Goal: Information Seeking & Learning: Learn about a topic

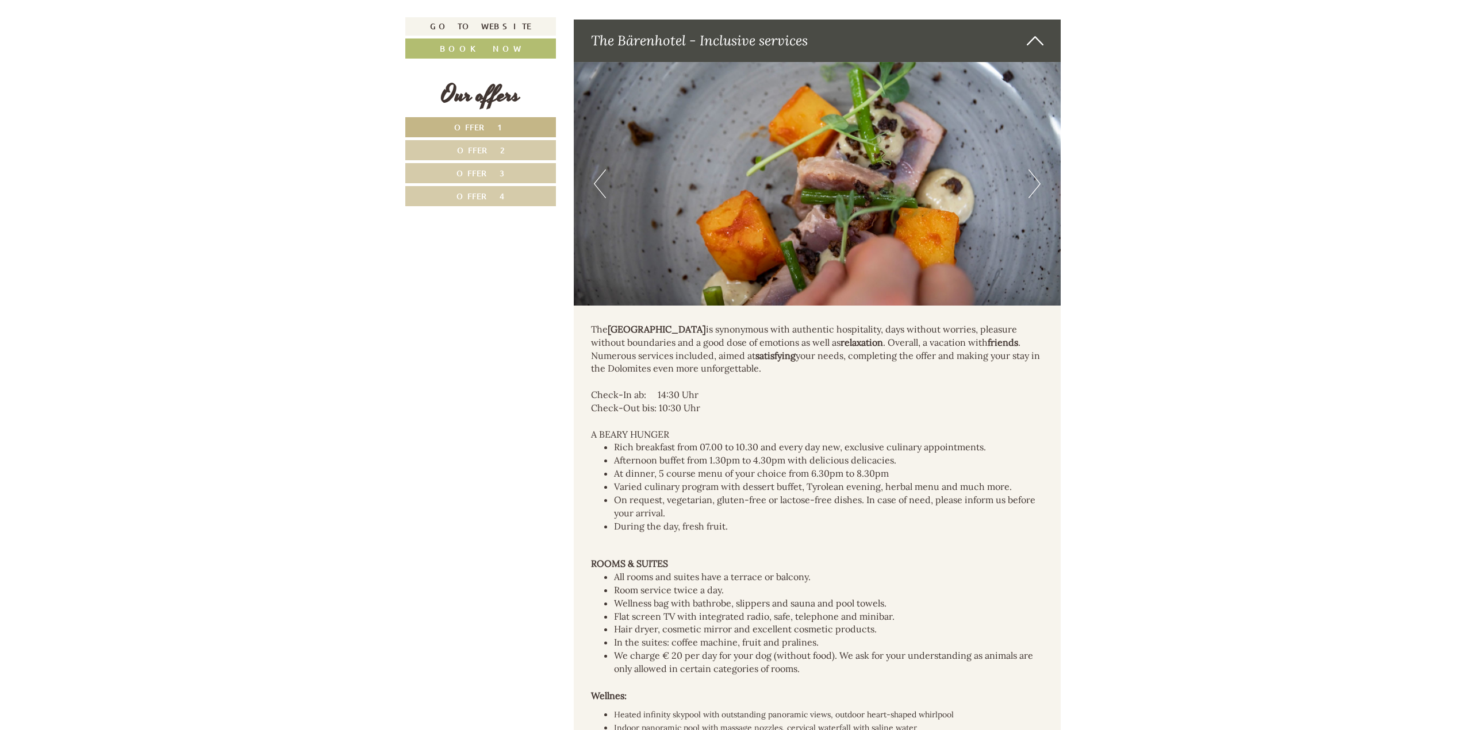
scroll to position [3161, 0]
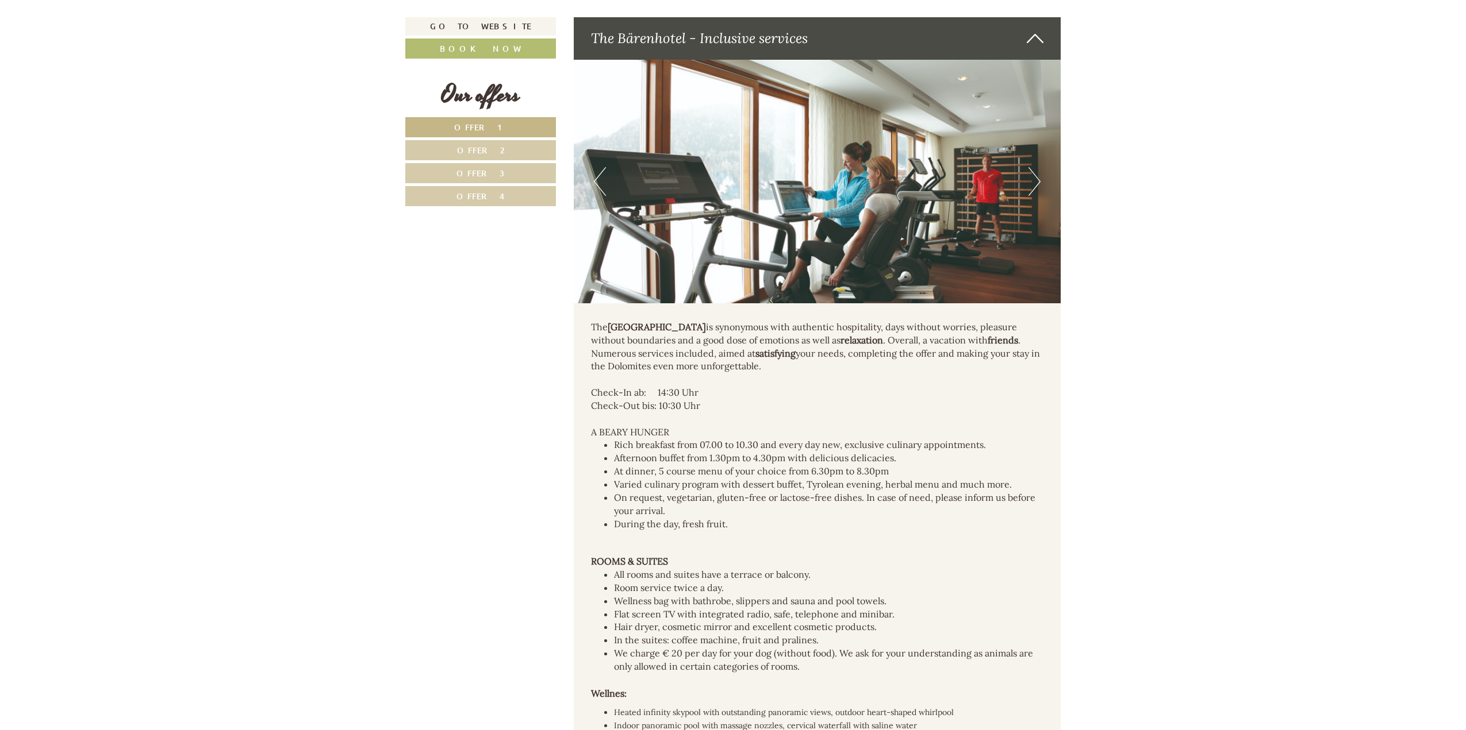
drag, startPoint x: 679, startPoint y: 315, endPoint x: 847, endPoint y: 372, distance: 177.2
click at [847, 372] on div "The Bear Hotel is synonymous with authentic hospitality, days without worries, …" at bounding box center [817, 704] width 487 height 802
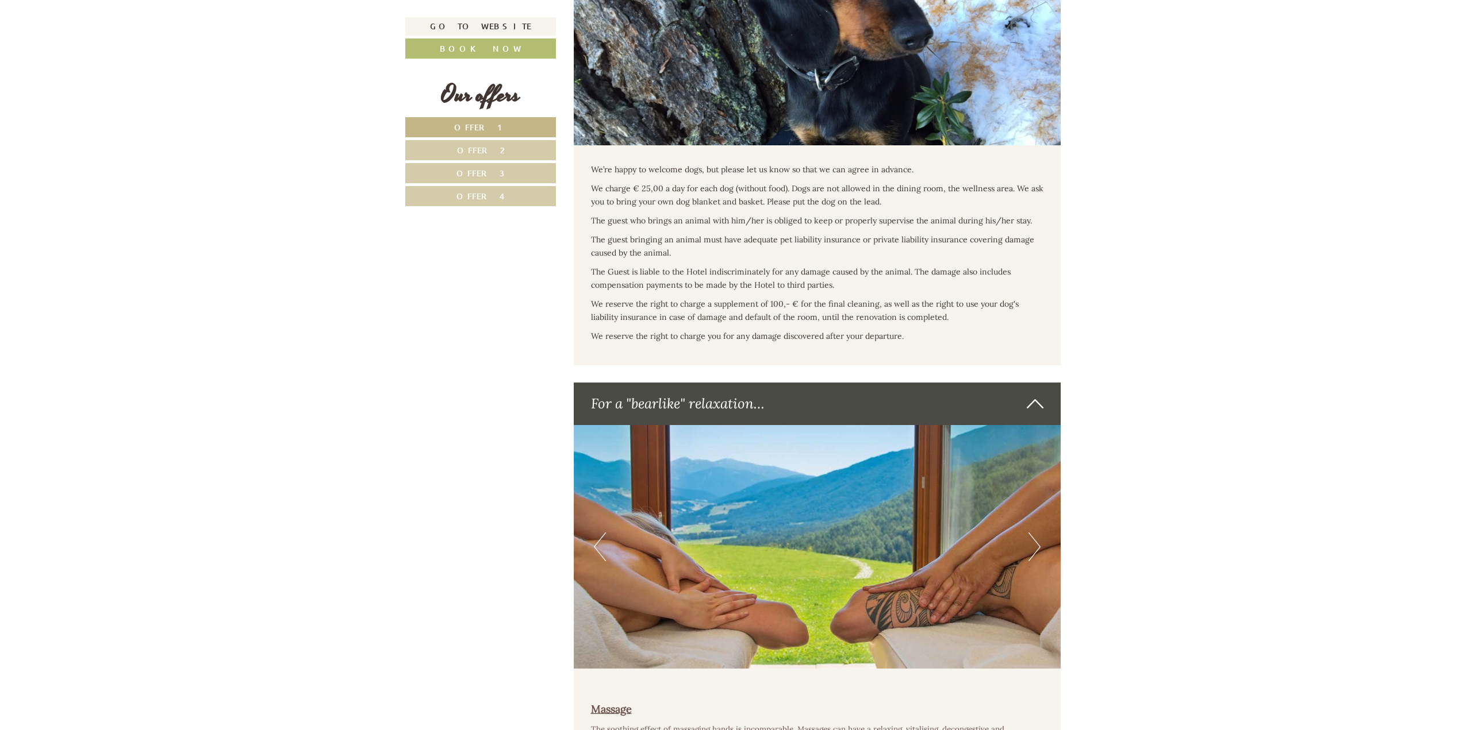
scroll to position [4425, 0]
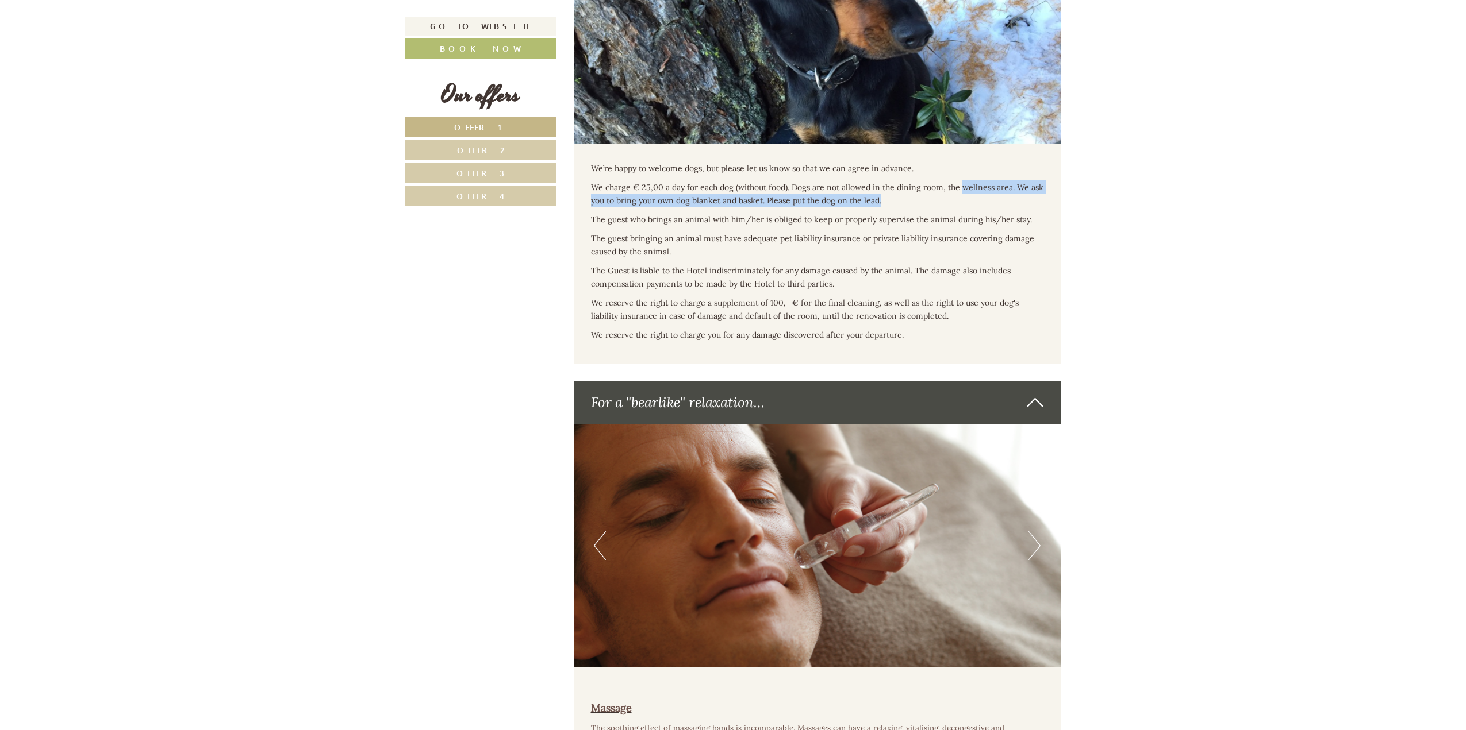
drag, startPoint x: 962, startPoint y: 191, endPoint x: 995, endPoint y: 198, distance: 34.2
click at [995, 198] on p "We charge € 25,00 a day for each dog (without food). Dogs are not allowed in th…" at bounding box center [817, 193] width 453 height 26
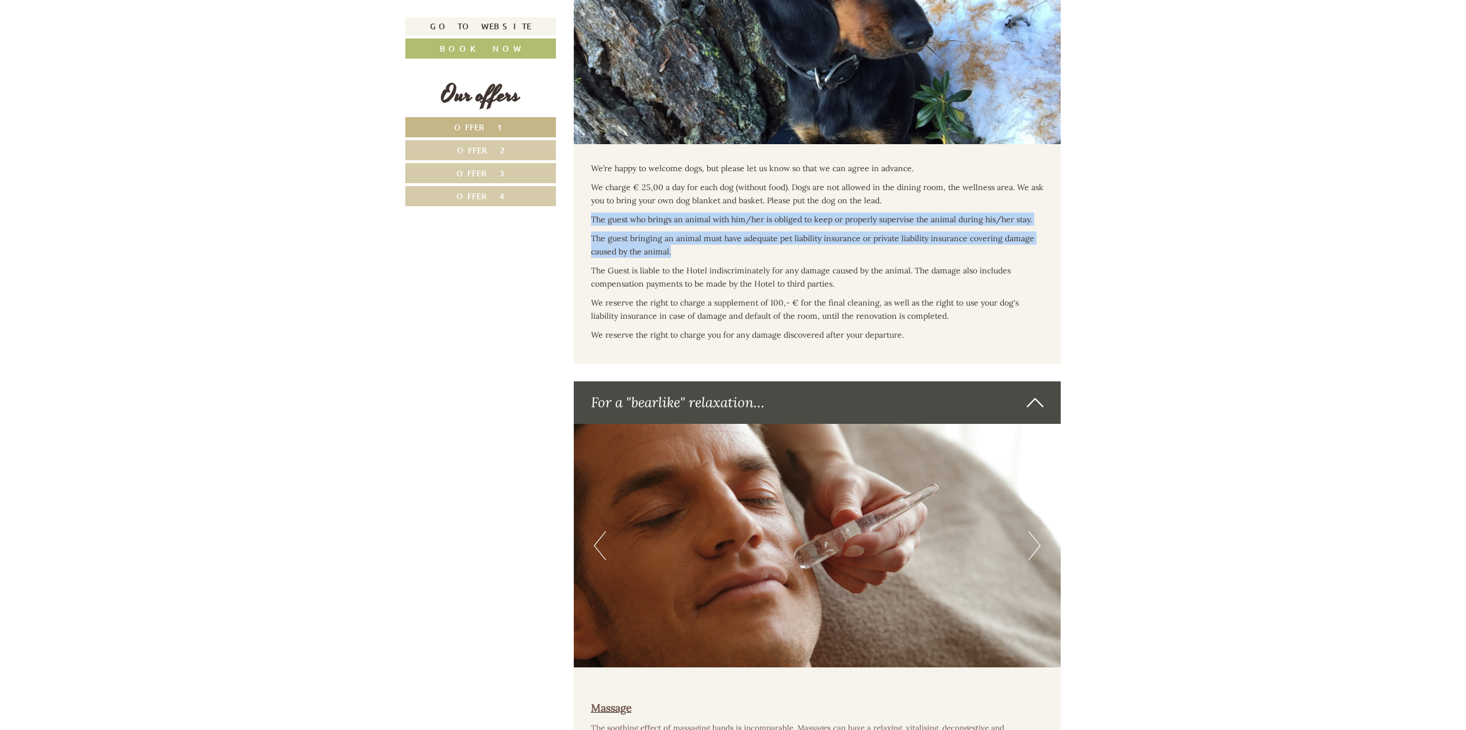
drag, startPoint x: 590, startPoint y: 213, endPoint x: 828, endPoint y: 255, distance: 242.1
click at [828, 255] on div "We’re happy to welcome dogs, but please let us know so that we can agree in adv…" at bounding box center [817, 254] width 487 height 220
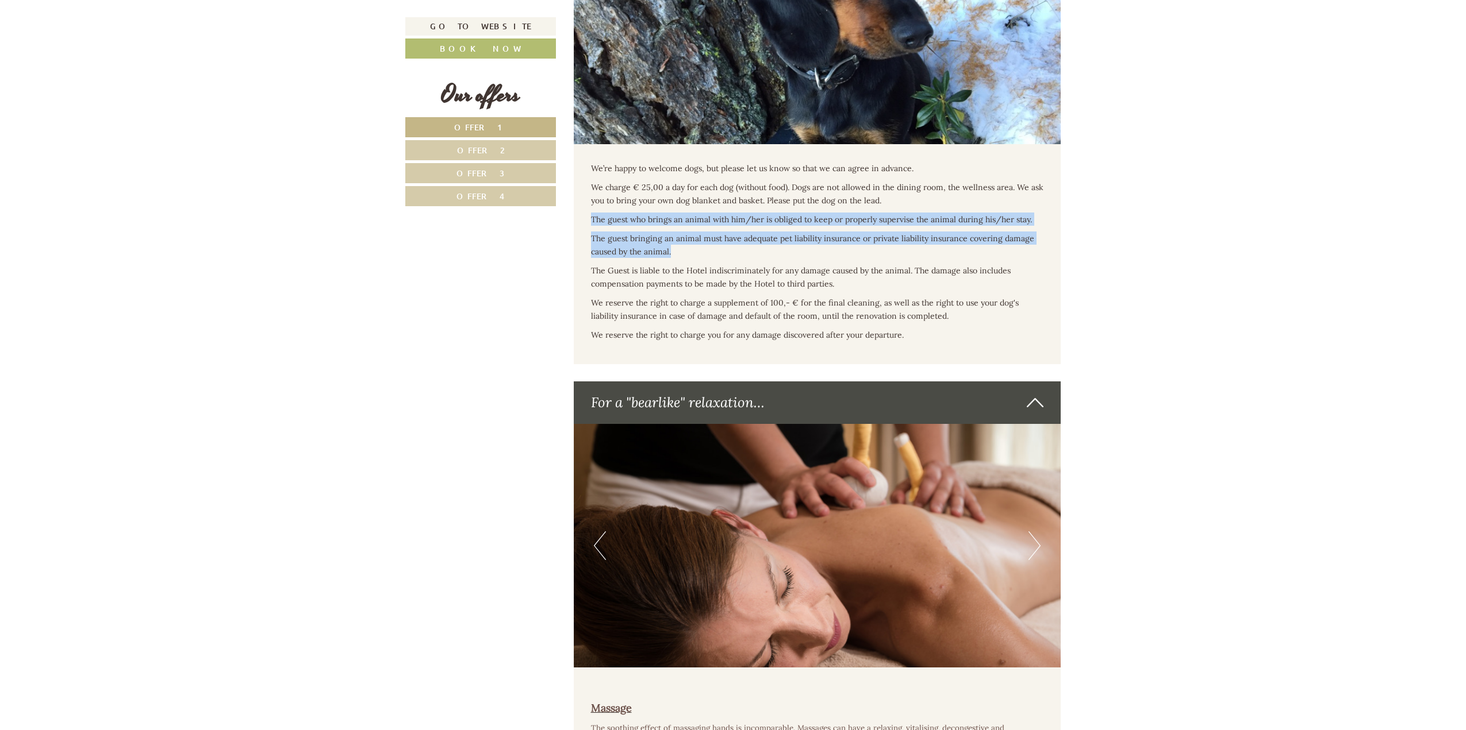
click at [828, 255] on p "The guest bringing an animal must have adequate pet liability insurance or priv…" at bounding box center [817, 245] width 453 height 26
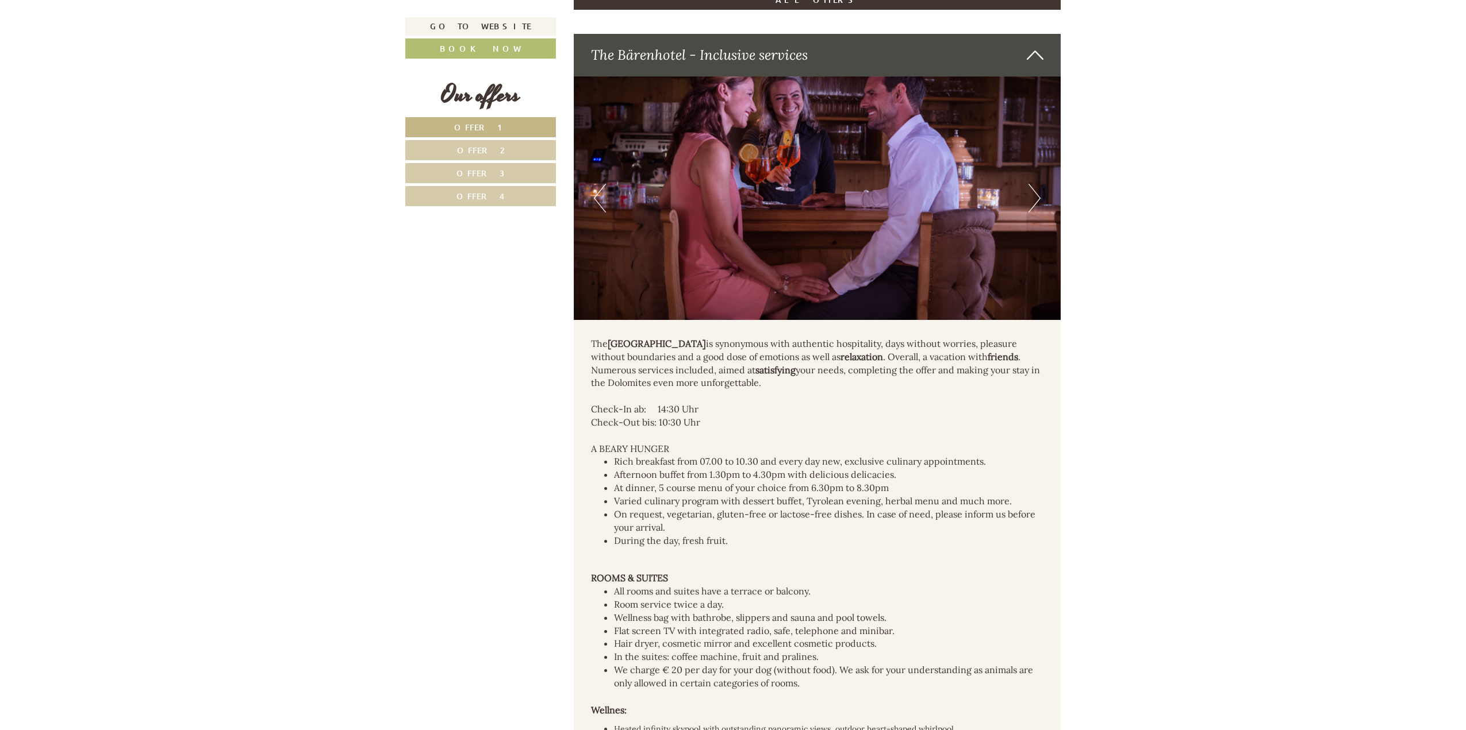
scroll to position [3163, 0]
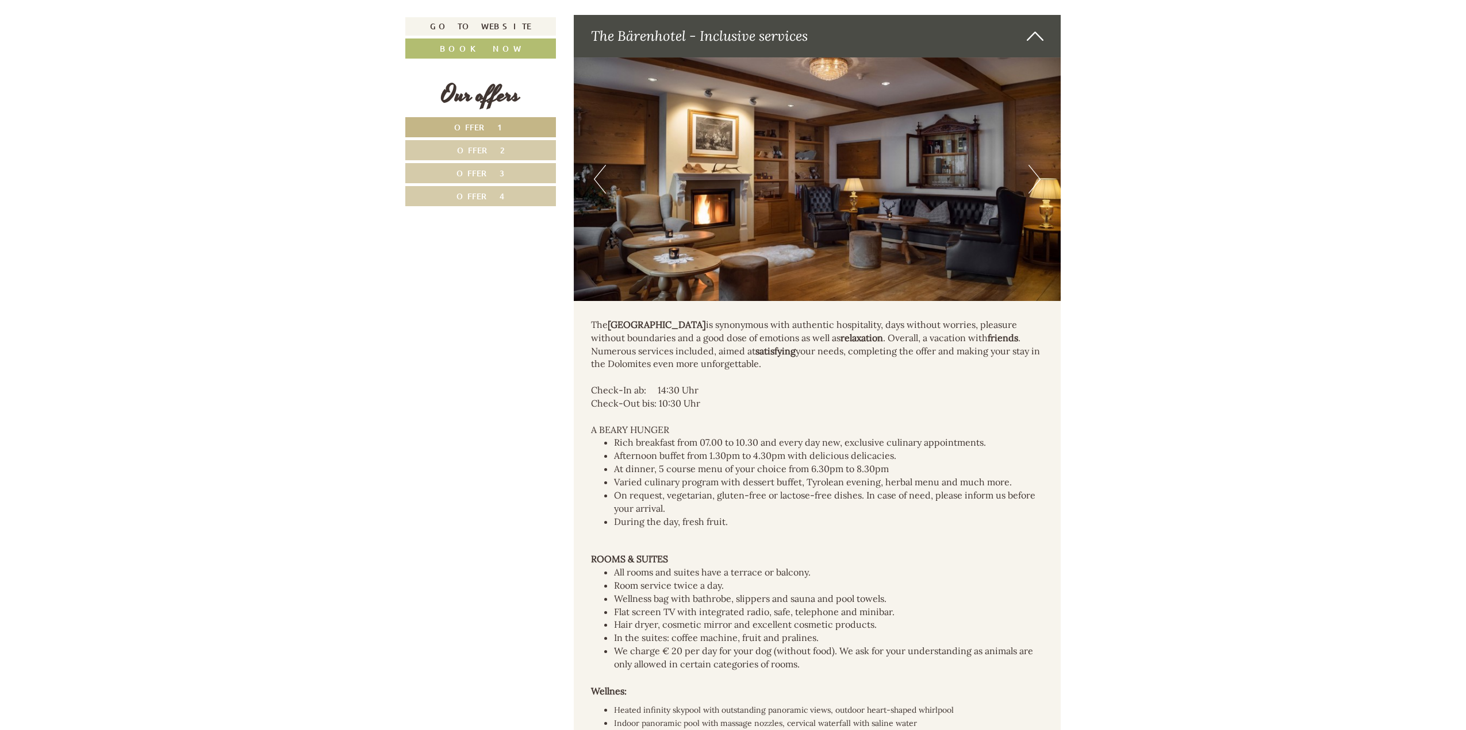
click at [493, 199] on span "Offer 4" at bounding box center [480, 196] width 48 height 11
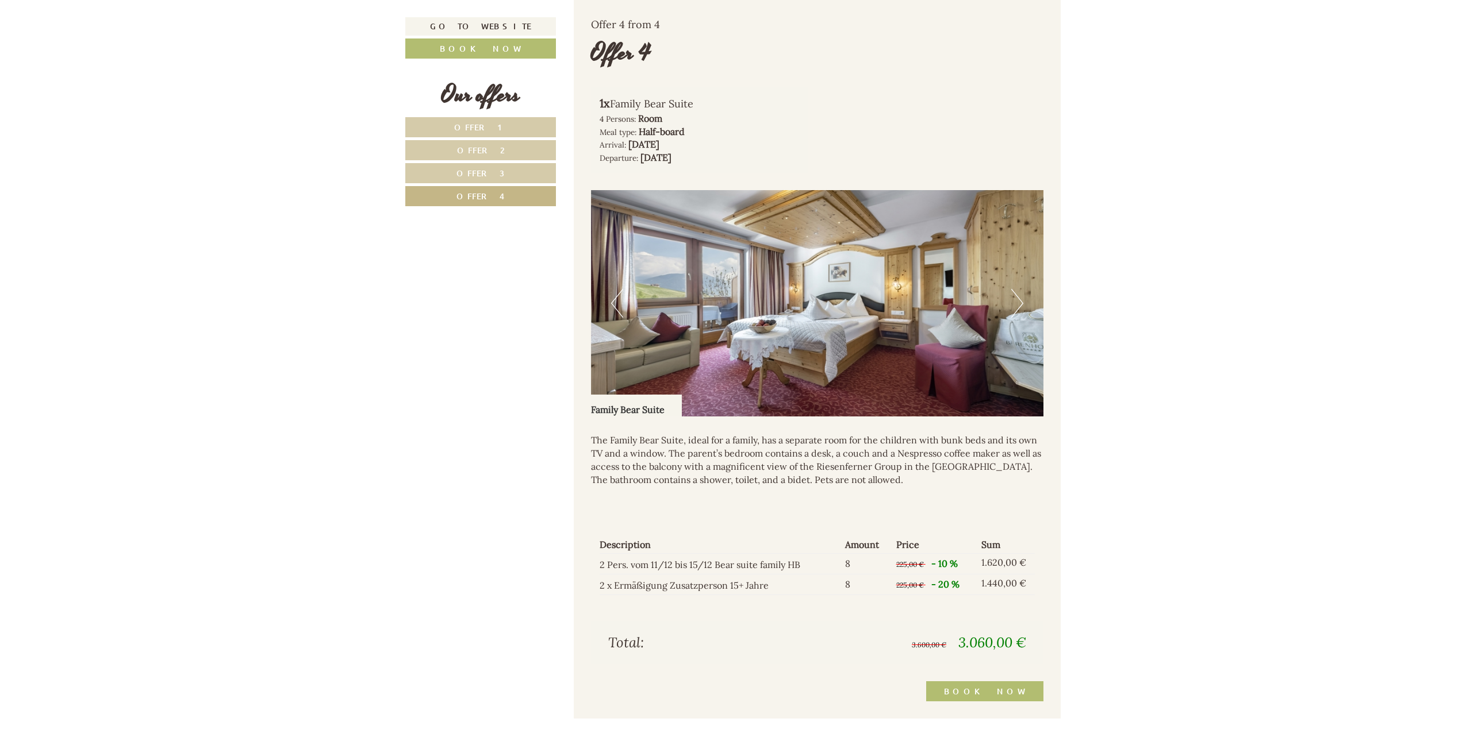
click at [460, 172] on link "Offer 3" at bounding box center [480, 173] width 151 height 20
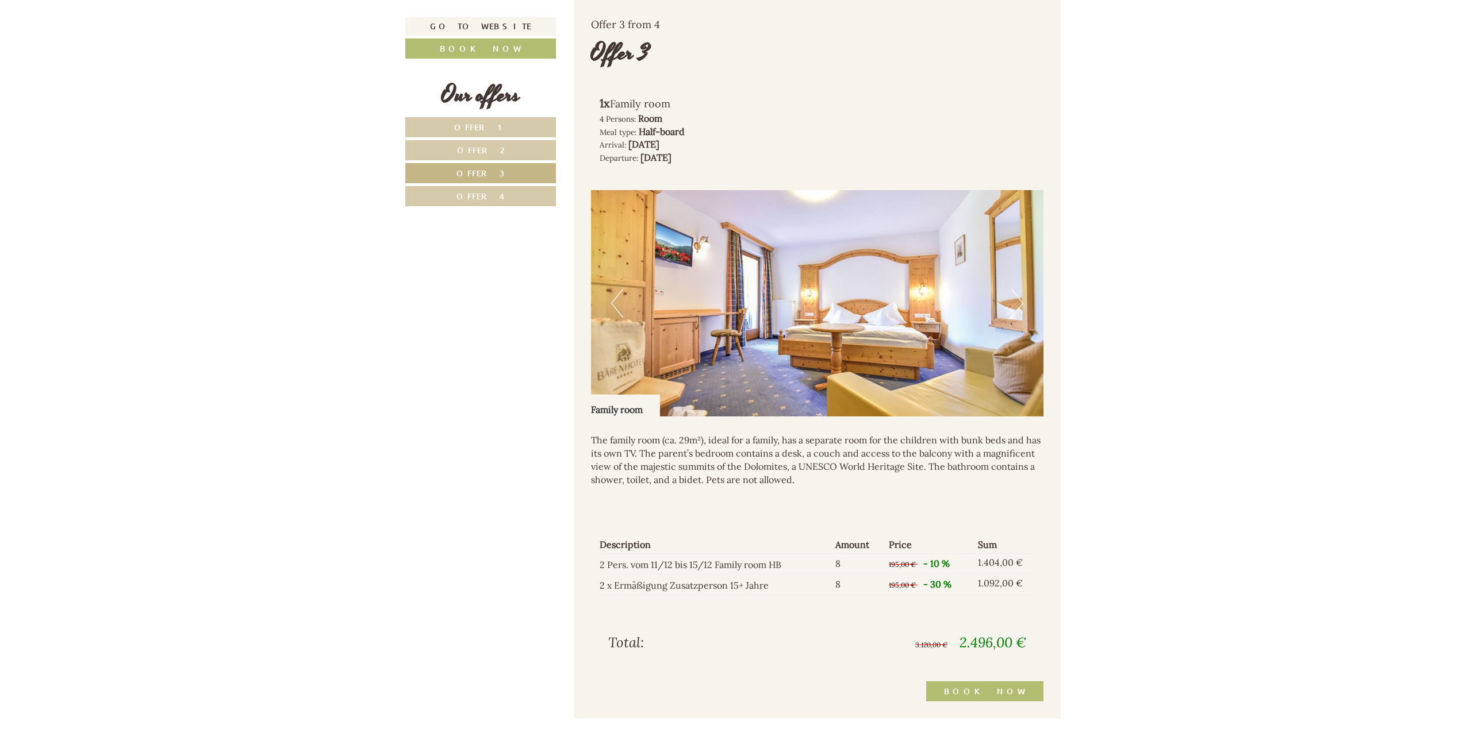
click at [457, 144] on link "Offer 2" at bounding box center [480, 150] width 151 height 20
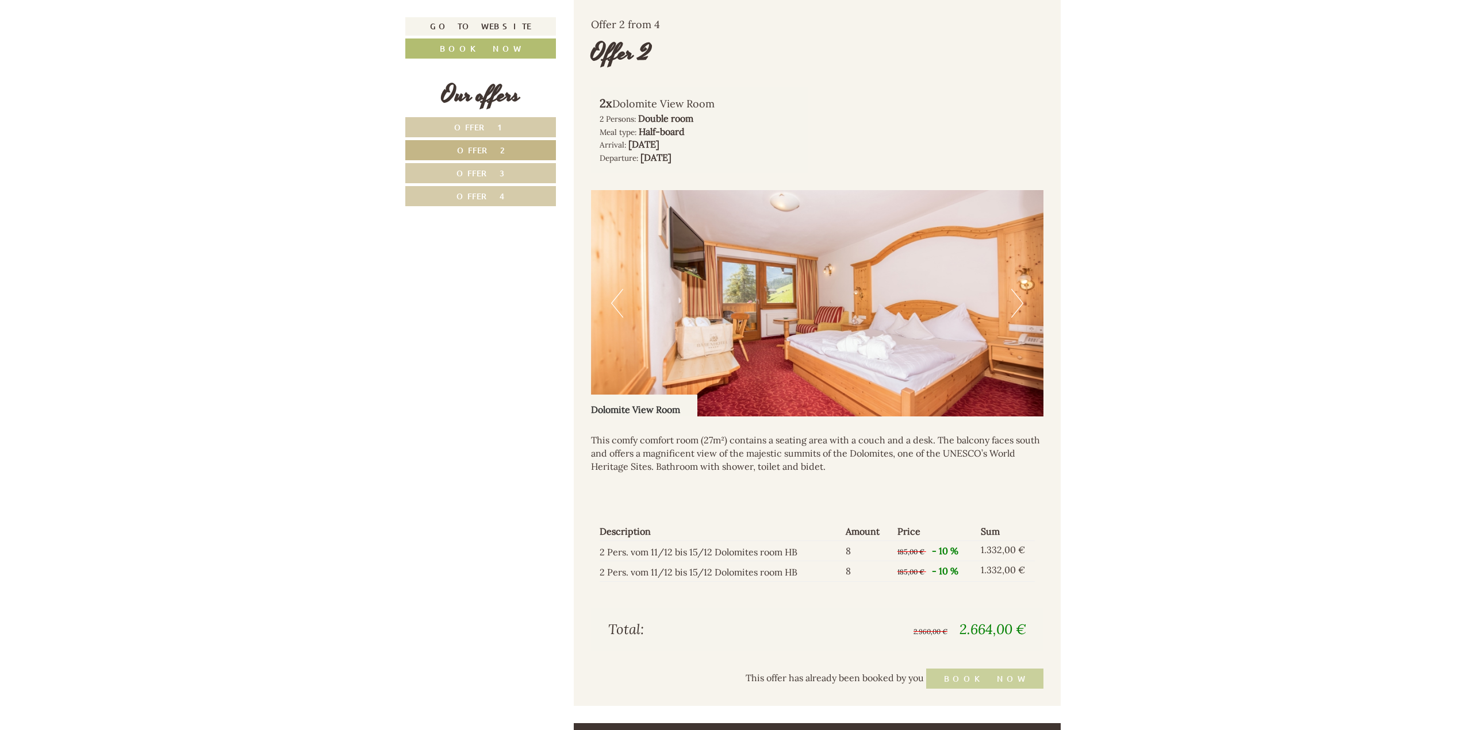
click at [465, 122] on span "Offer 1" at bounding box center [480, 127] width 53 height 11
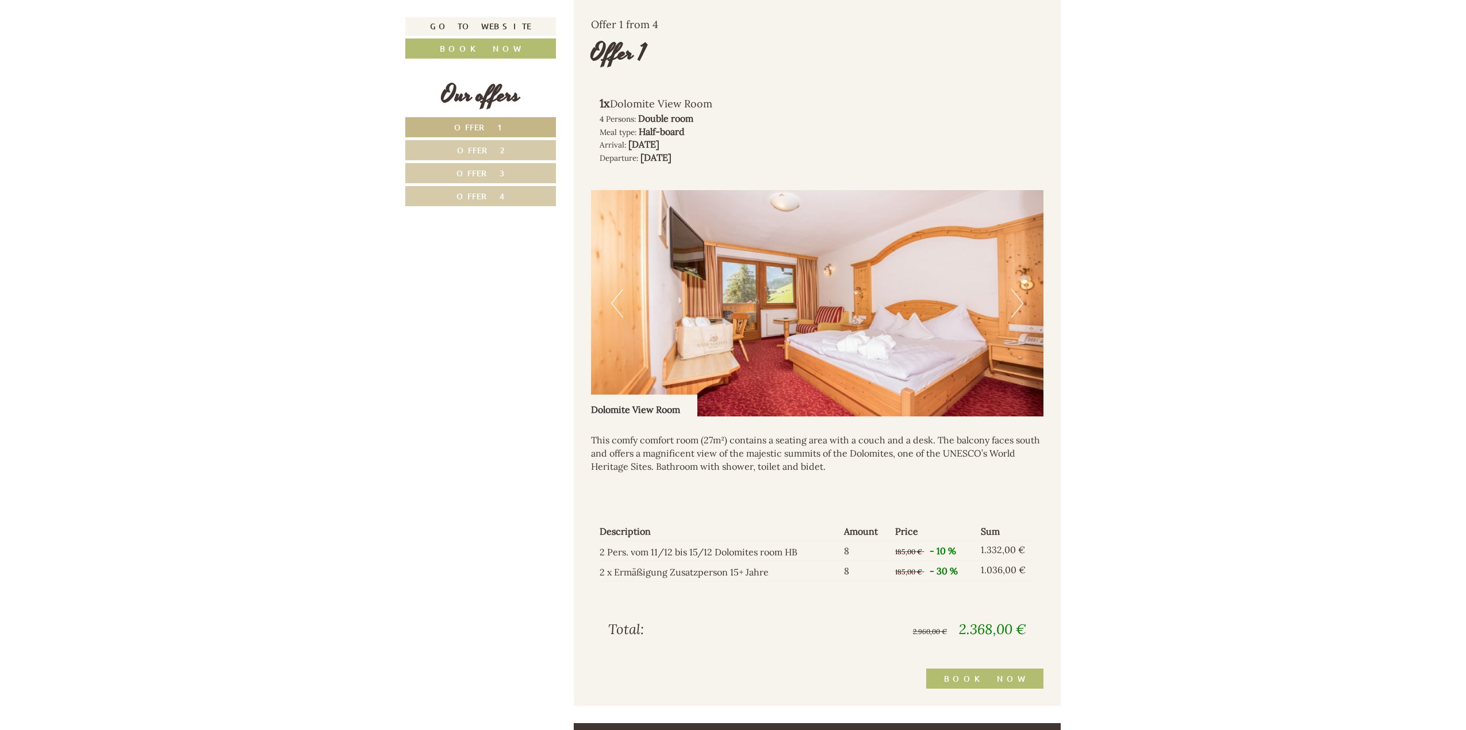
click at [463, 149] on span "Offer 2" at bounding box center [481, 150] width 48 height 11
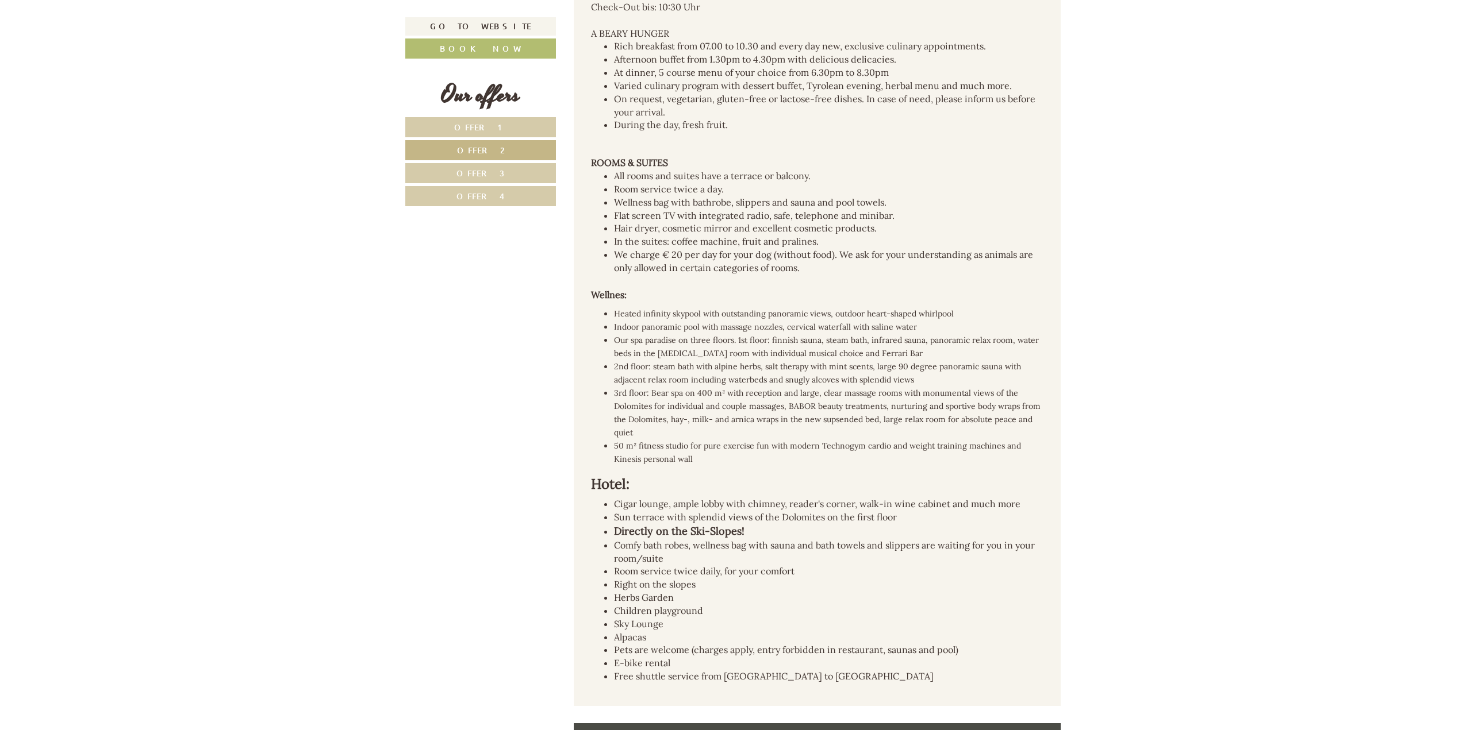
scroll to position [2093, 0]
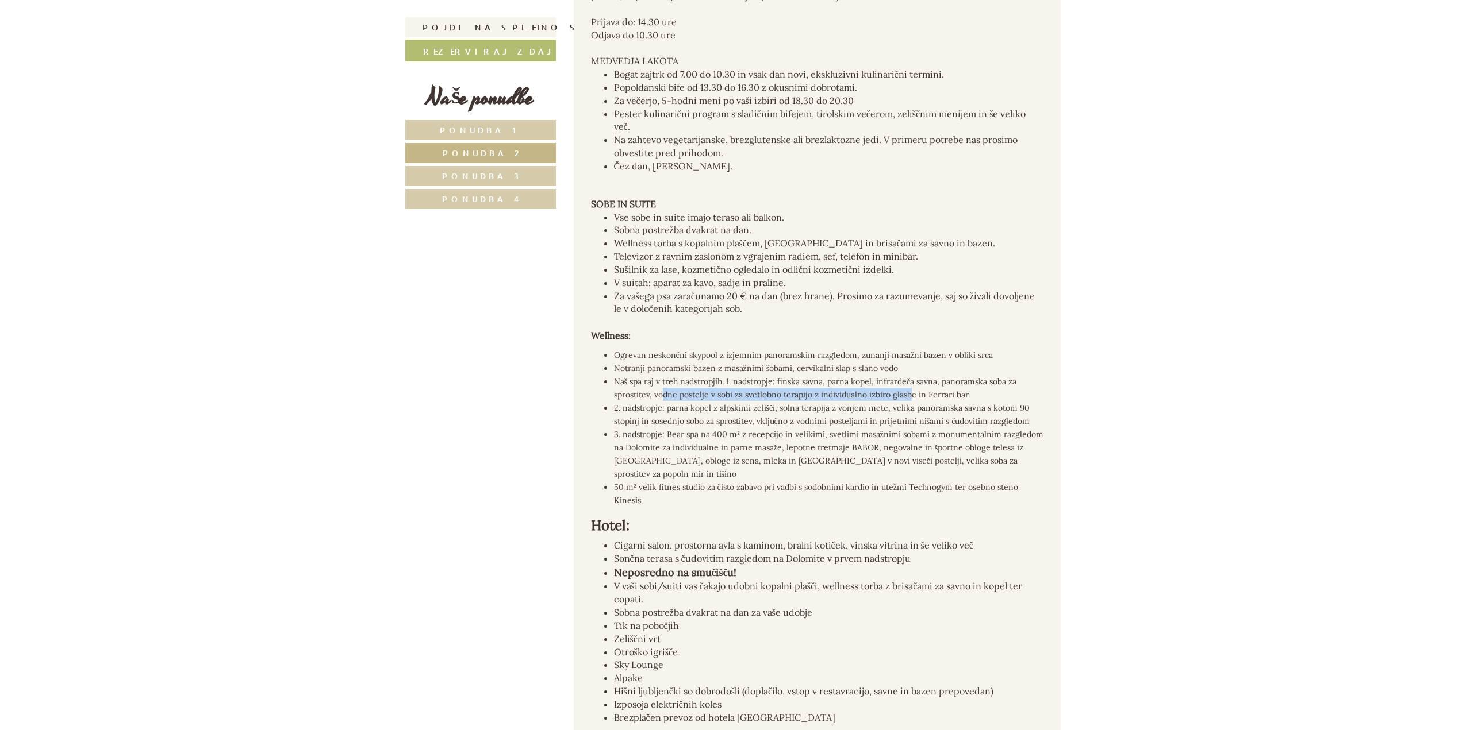
drag, startPoint x: 663, startPoint y: 368, endPoint x: 913, endPoint y: 365, distance: 250.6
click at [913, 376] on font "Naš spa raj v treh nadstropjih. 1. nadstropje: finska savna, parna kopel, infra…" at bounding box center [815, 388] width 403 height 24
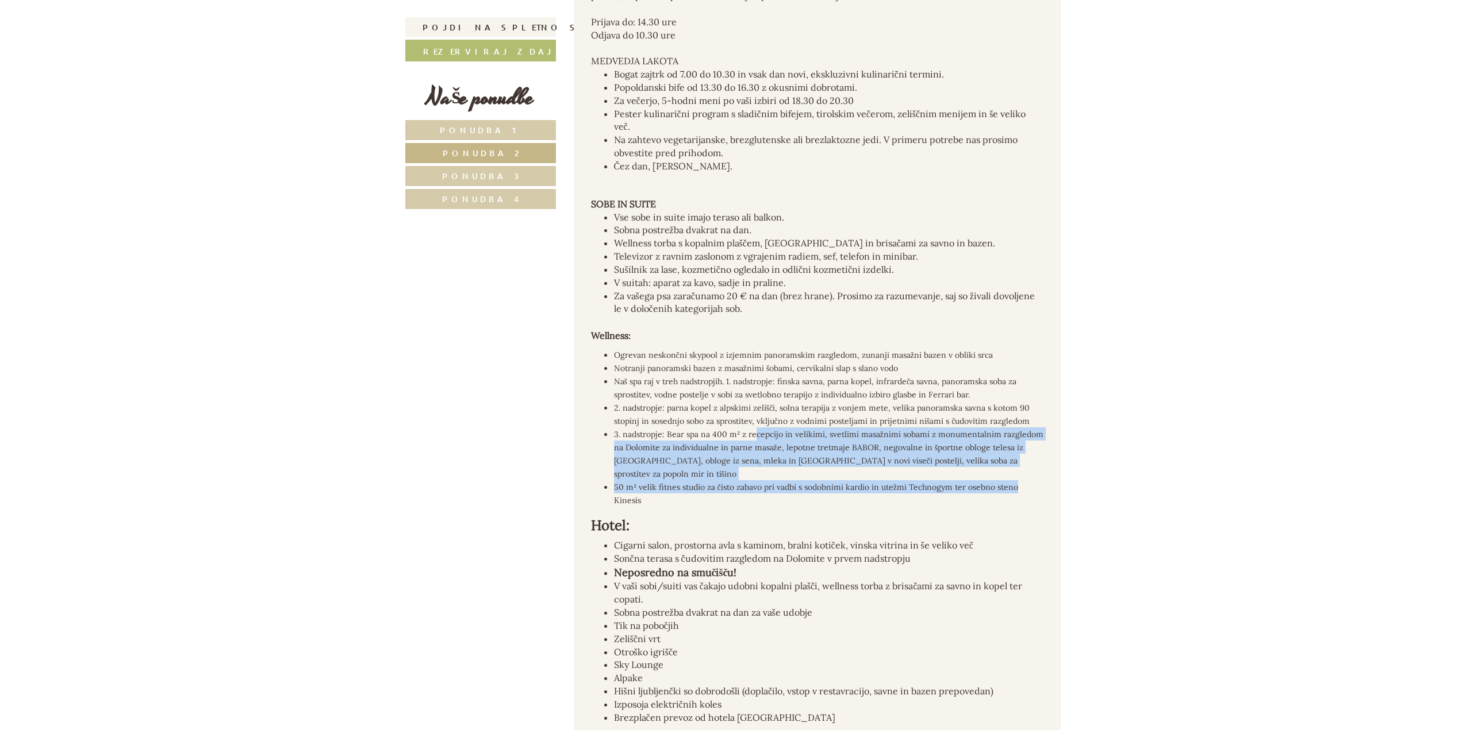
drag, startPoint x: 756, startPoint y: 410, endPoint x: 1053, endPoint y: 448, distance: 300.1
click at [1053, 448] on div "Hotel Bear je sinonim za pristno gostoljubnost, dneve brez skrbi, užitek brez m…" at bounding box center [817, 346] width 487 height 802
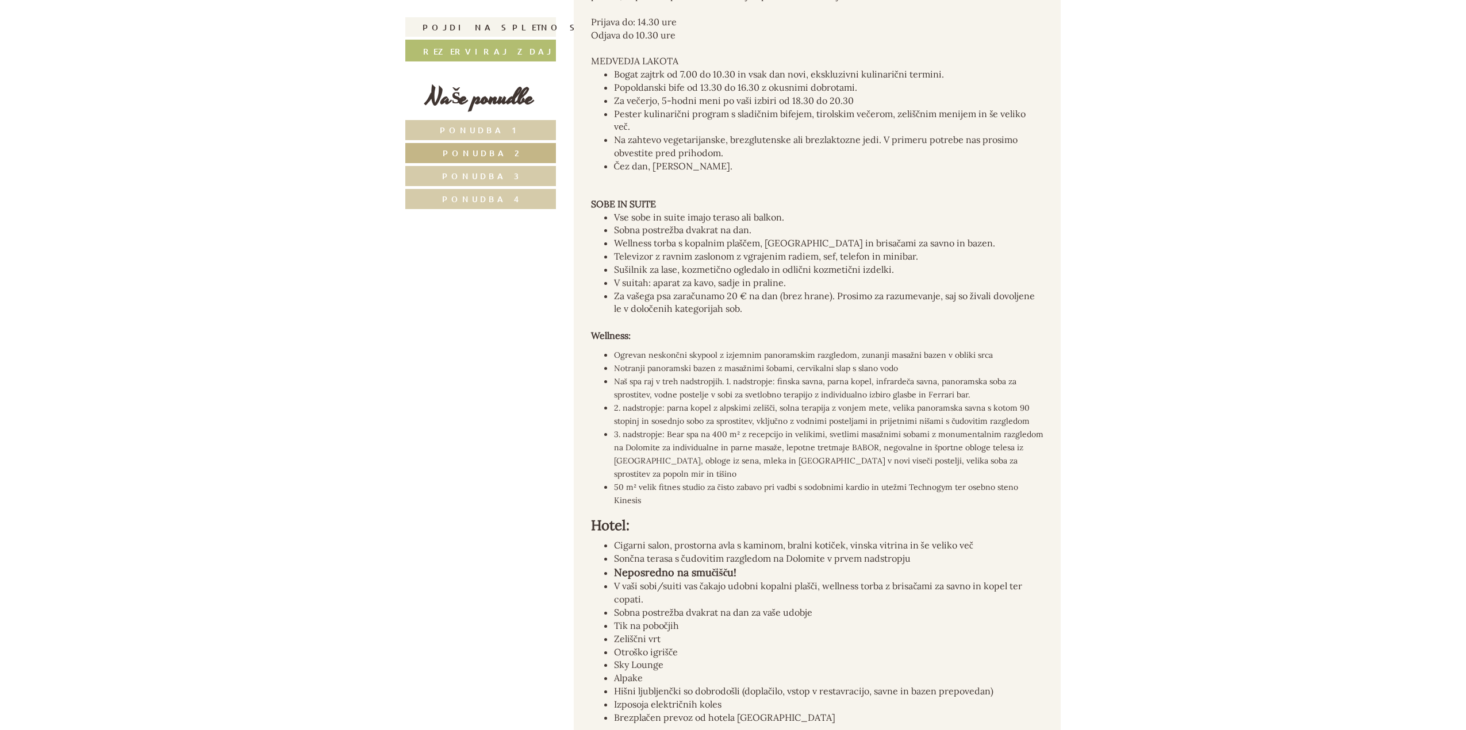
click at [717, 403] on font "2. nadstropje: parna kopel z alpskimi zelišči, solna terapija z vonjem mete, ve…" at bounding box center [822, 415] width 416 height 24
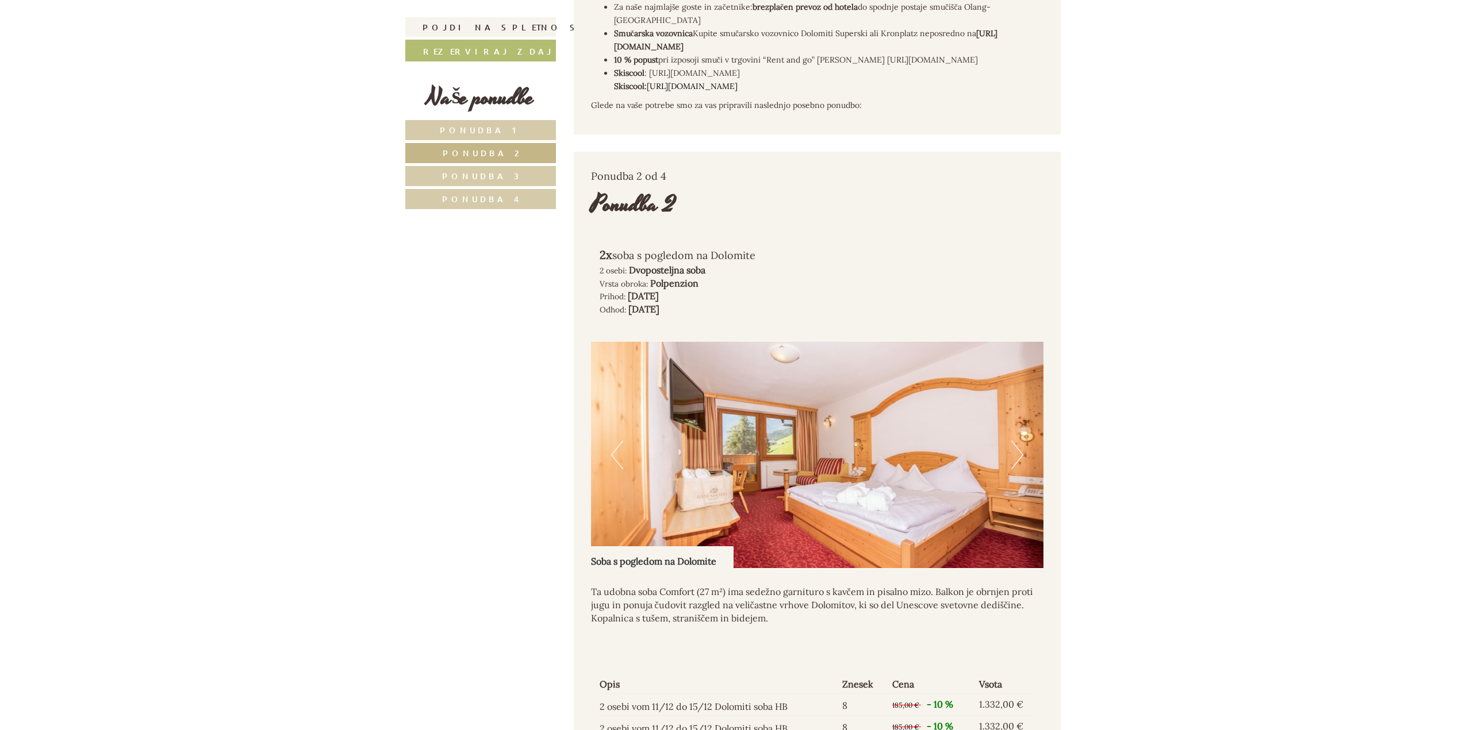
scroll to position [862, 0]
